Goal: Transaction & Acquisition: Purchase product/service

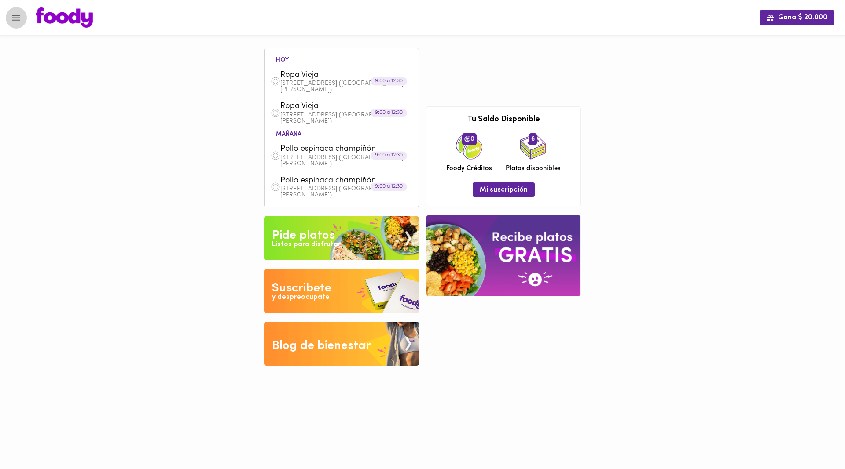
click at [17, 15] on icon "Menu" at bounding box center [16, 17] width 11 height 11
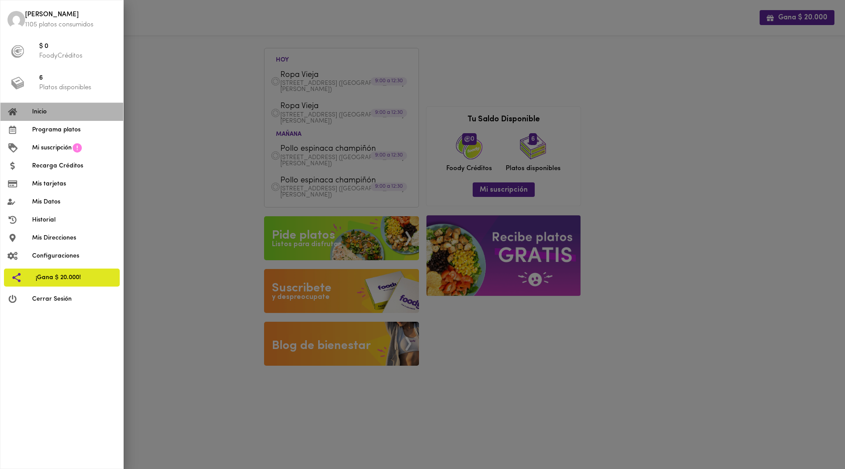
click at [45, 110] on span "Inicio" at bounding box center [74, 111] width 84 height 9
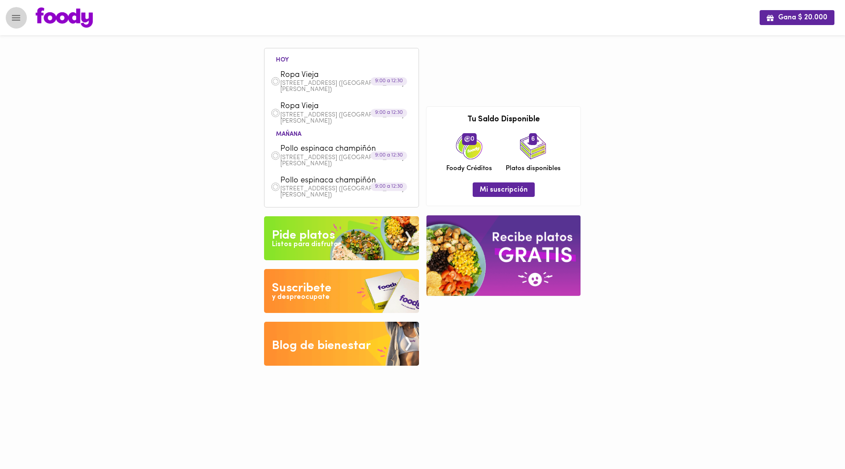
click at [17, 18] on icon "Menu" at bounding box center [16, 18] width 8 height 6
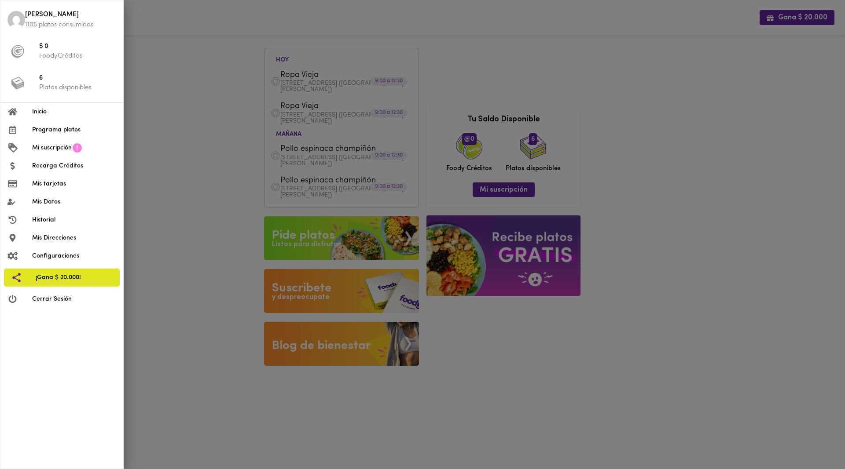
click at [55, 129] on span "Programa platos" at bounding box center [74, 129] width 84 height 9
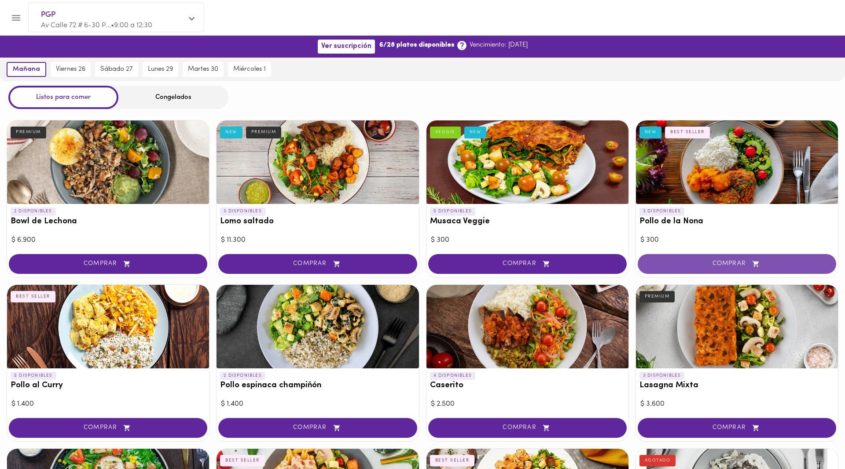
click at [706, 262] on span "COMPRAR" at bounding box center [736, 263] width 176 height 7
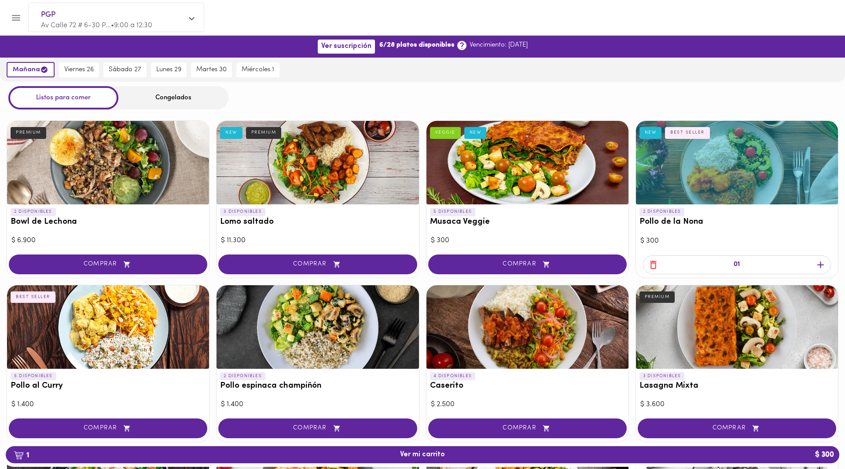
click at [823, 262] on icon "button" at bounding box center [820, 265] width 11 height 11
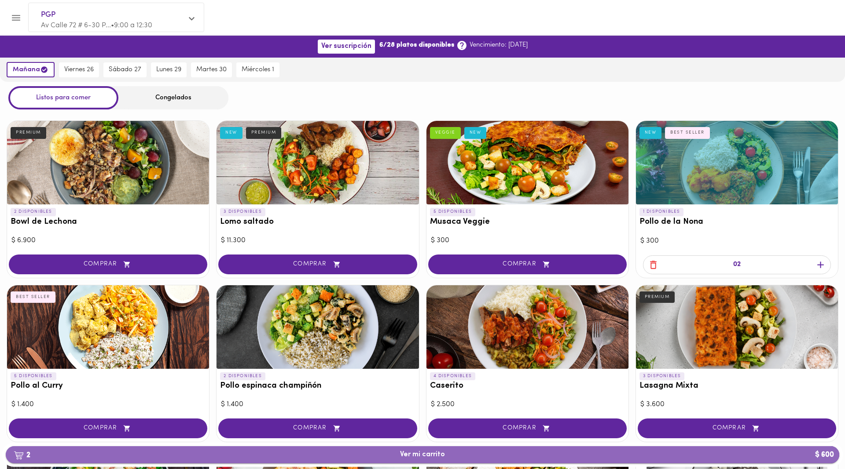
click at [437, 455] on span "2 Ver mi carrito $ 600" at bounding box center [422, 455] width 45 height 8
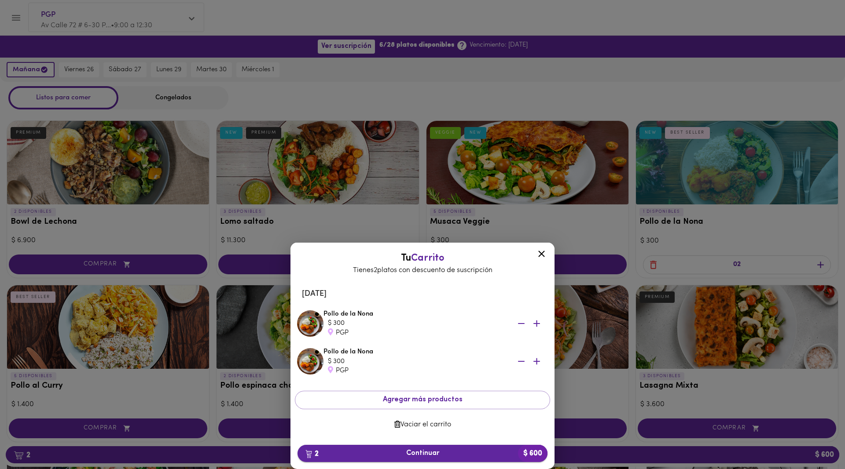
click at [421, 454] on span "2 Continuar $ 600" at bounding box center [422, 454] width 236 height 8
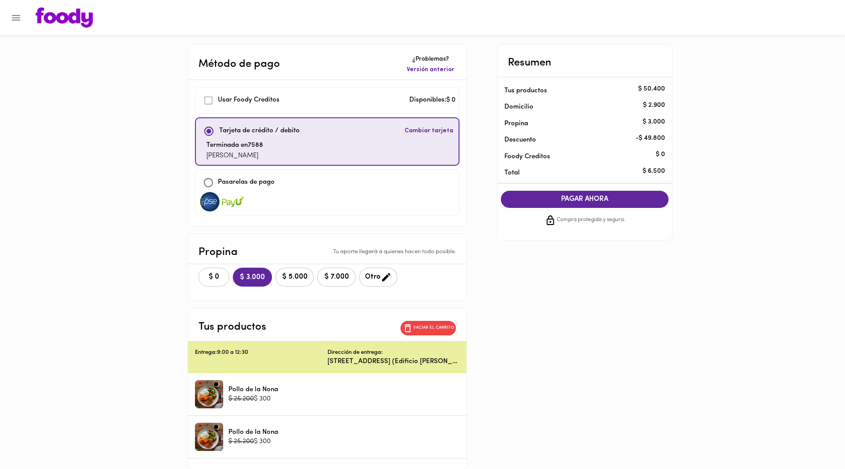
click at [208, 276] on span "$ 0" at bounding box center [213, 277] width 19 height 8
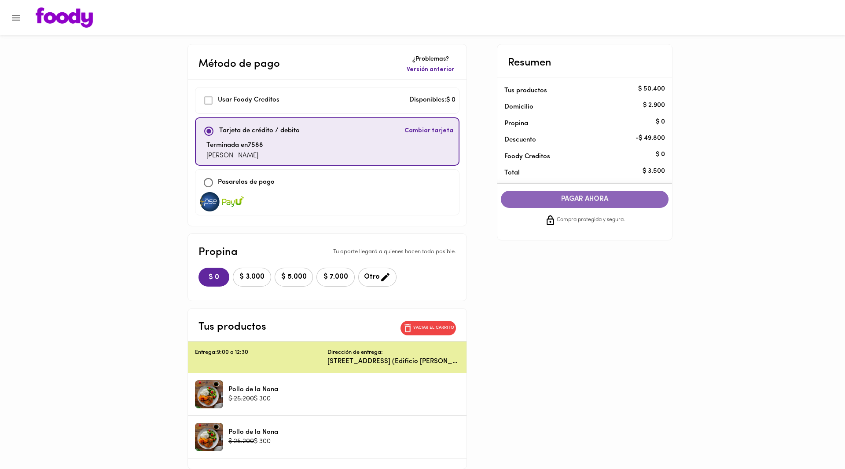
click at [594, 198] on span "PAGAR AHORA" at bounding box center [584, 199] width 150 height 8
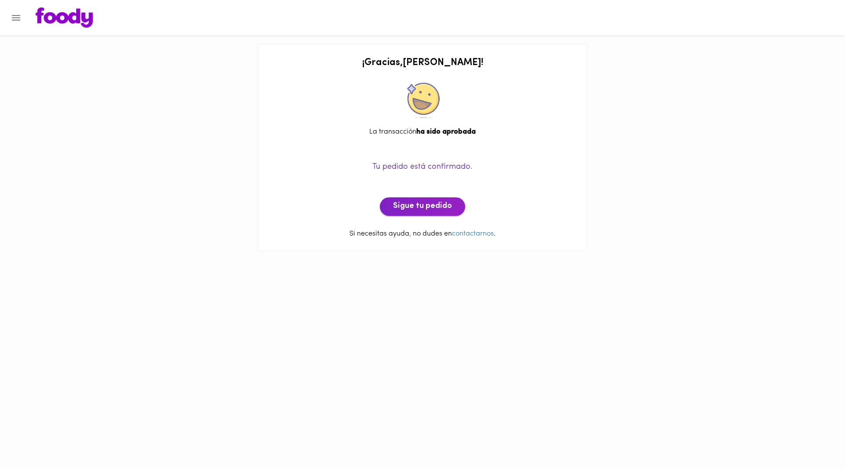
click at [408, 209] on span "Sigue tu pedido" at bounding box center [422, 207] width 59 height 10
